Goal: Information Seeking & Learning: Learn about a topic

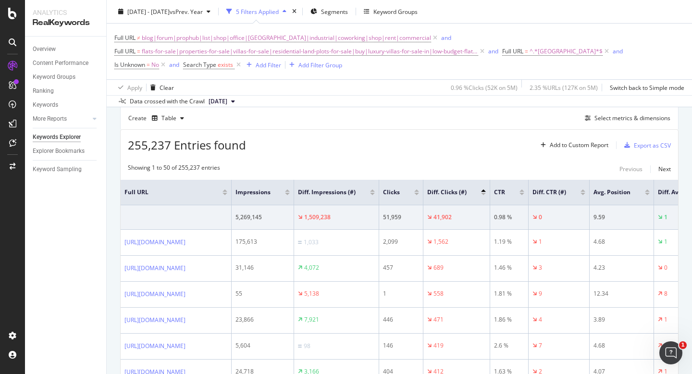
scroll to position [221, 0]
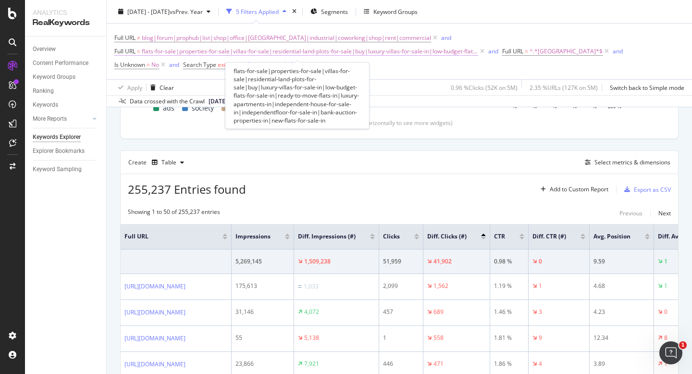
click at [278, 51] on span "flats-for-sale|properties-for-sale|villas-for-sale|residential-land-plots-for-s…" at bounding box center [310, 51] width 336 height 13
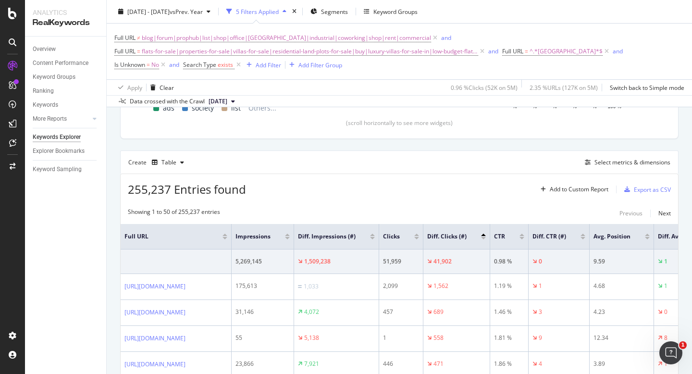
click at [386, 82] on div "Apply Clear 0.96 % Clicks ( 52K on 5M ) 2.35 % URLs ( 127K on 5M ) Switch back …" at bounding box center [399, 87] width 585 height 16
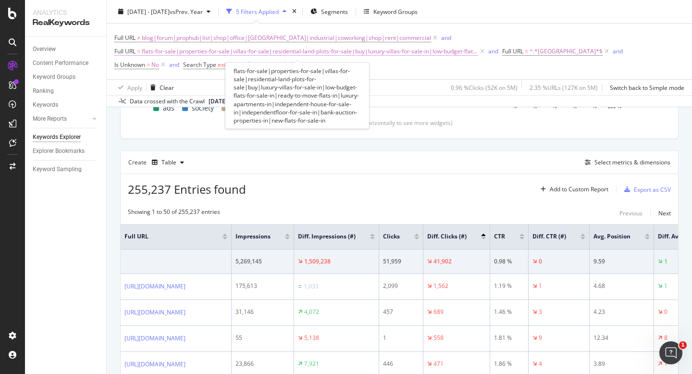
click at [282, 52] on span "flats-for-sale|properties-for-sale|villas-for-sale|residential-land-plots-for-s…" at bounding box center [310, 51] width 336 height 13
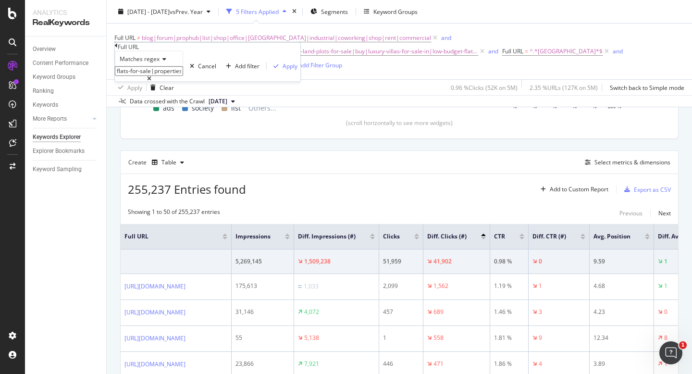
click at [162, 76] on input "flats-for-sale|properties-for-sale|villas-for-sale|residential-land-plots-for-s…" at bounding box center [149, 71] width 68 height 10
click at [163, 76] on input "flats-for-sale|properties-for-sale|villas-for-sale|residential-land-plots-for-s…" at bounding box center [149, 71] width 68 height 10
type input "flats-for-sale-in"
click at [283, 70] on div "Apply" at bounding box center [290, 66] width 15 height 8
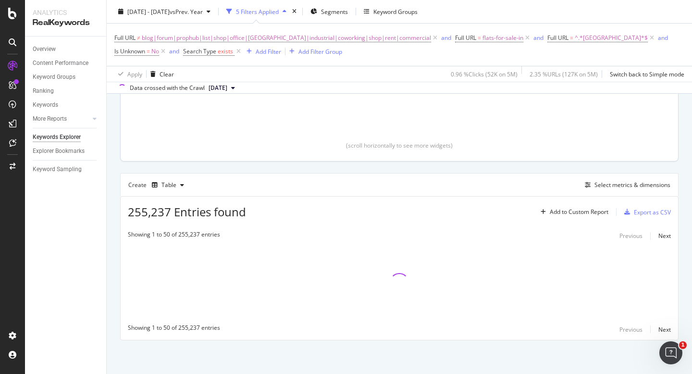
scroll to position [185, 0]
click at [575, 33] on span "^.*mumbai.*$" at bounding box center [611, 37] width 73 height 13
click at [544, 62] on input "mumbai" at bounding box center [547, 57] width 68 height 10
type input "bangalore"
click at [680, 56] on div "Apply" at bounding box center [687, 52] width 15 height 8
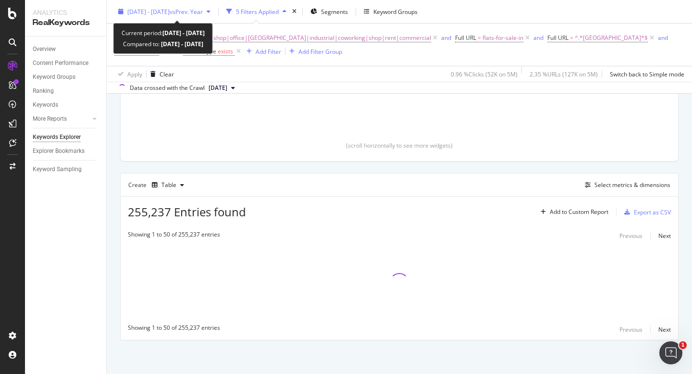
click at [167, 14] on span "2025 Aug. 1st - Aug. 31st" at bounding box center [148, 11] width 42 height 8
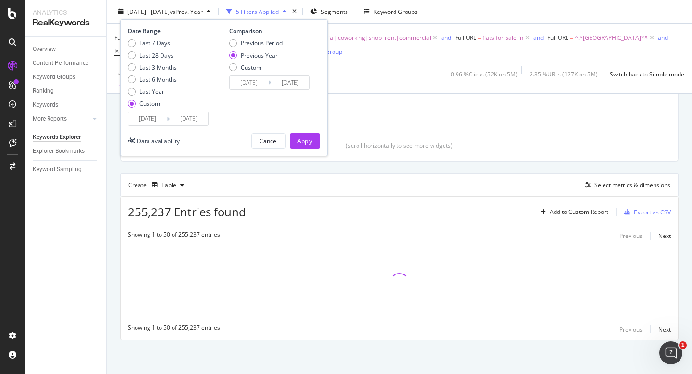
click at [152, 113] on input "2025/08/01" at bounding box center [147, 118] width 38 height 13
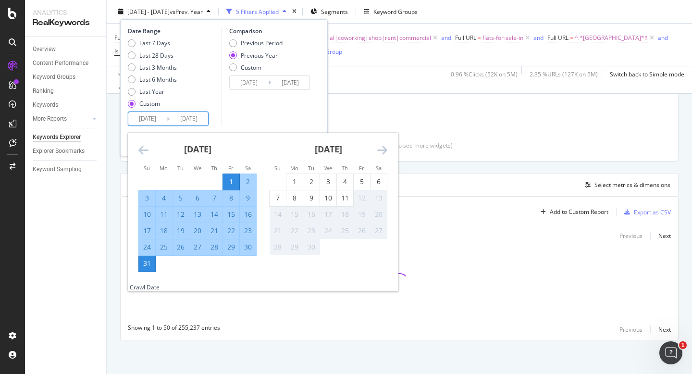
click at [291, 111] on div "Comparison Previous Period Previous Year Custom 2024/08/02 Navigate forward to …" at bounding box center [267, 76] width 91 height 99
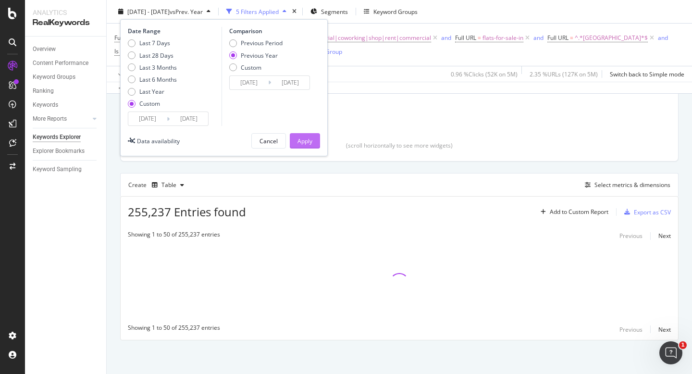
click at [309, 140] on div "Apply" at bounding box center [304, 140] width 15 height 8
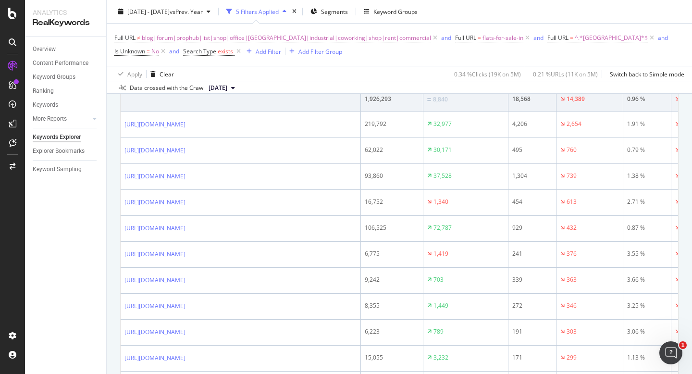
scroll to position [370, 0]
click at [256, 53] on div "Add Filter" at bounding box center [268, 51] width 25 height 8
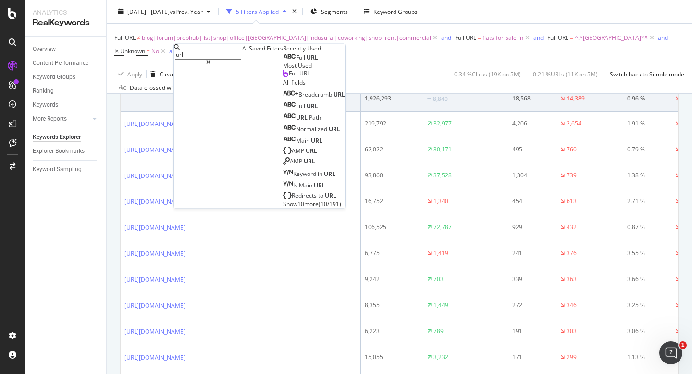
type input "url"
click at [210, 59] on icon at bounding box center [208, 62] width 4 height 6
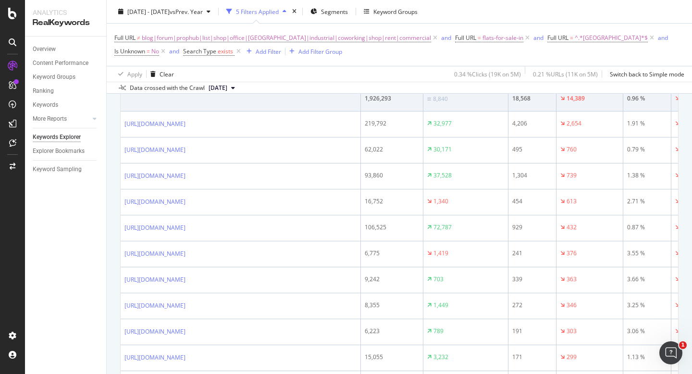
click at [373, 71] on div "Apply Clear 0.34 % Clicks ( 19K on 5M ) 0.21 % URLs ( 11K on 5M ) Switch back t…" at bounding box center [399, 74] width 585 height 16
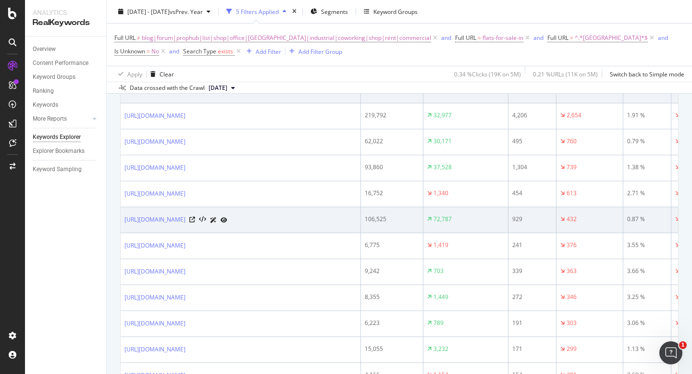
scroll to position [394, 0]
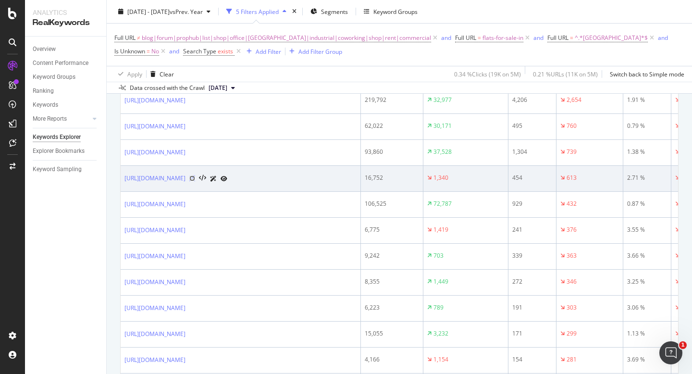
click at [195, 181] on icon at bounding box center [192, 178] width 6 height 6
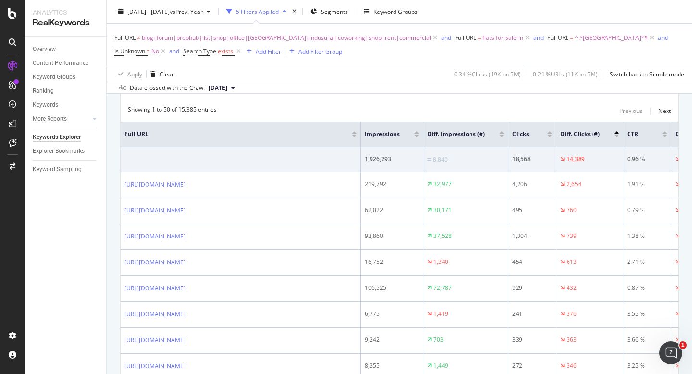
scroll to position [305, 0]
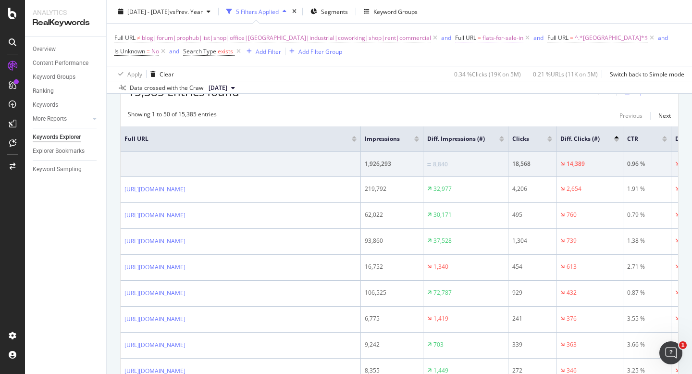
click at [482, 40] on span "flats-for-sale-in" at bounding box center [502, 37] width 41 height 13
click at [470, 62] on input "flats-for-sale-in" at bounding box center [454, 57] width 68 height 10
type input "-prjtl"
click at [588, 56] on div "Apply" at bounding box center [595, 52] width 15 height 8
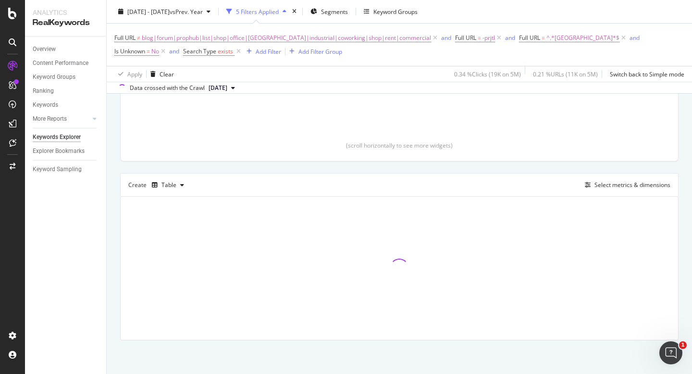
scroll to position [185, 0]
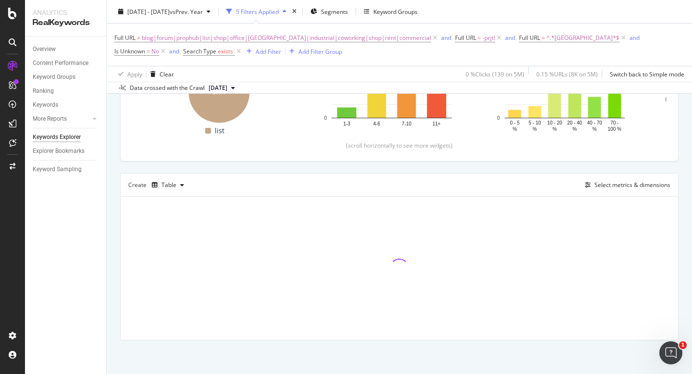
click at [598, 97] on g "0 - 5 % 5 - 10 % 10 - 20 % 20 - 40 % 40 - 70 % 70 - 100 % 0 20 40 60" at bounding box center [559, 84] width 130 height 96
